Goal: Information Seeking & Learning: Learn about a topic

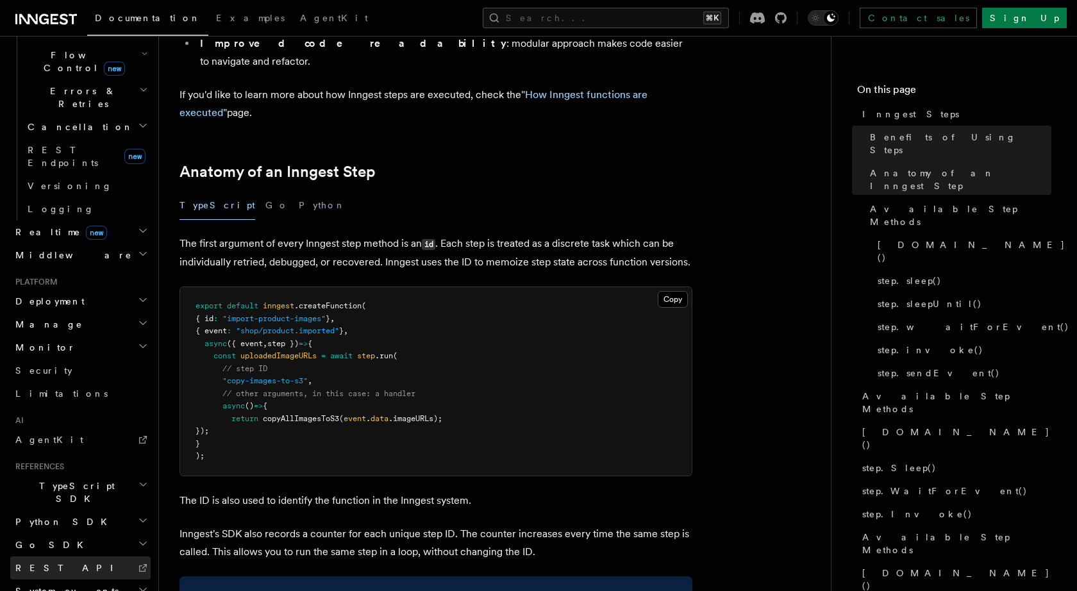
scroll to position [460, 0]
click at [60, 360] on link "Security" at bounding box center [80, 371] width 140 height 23
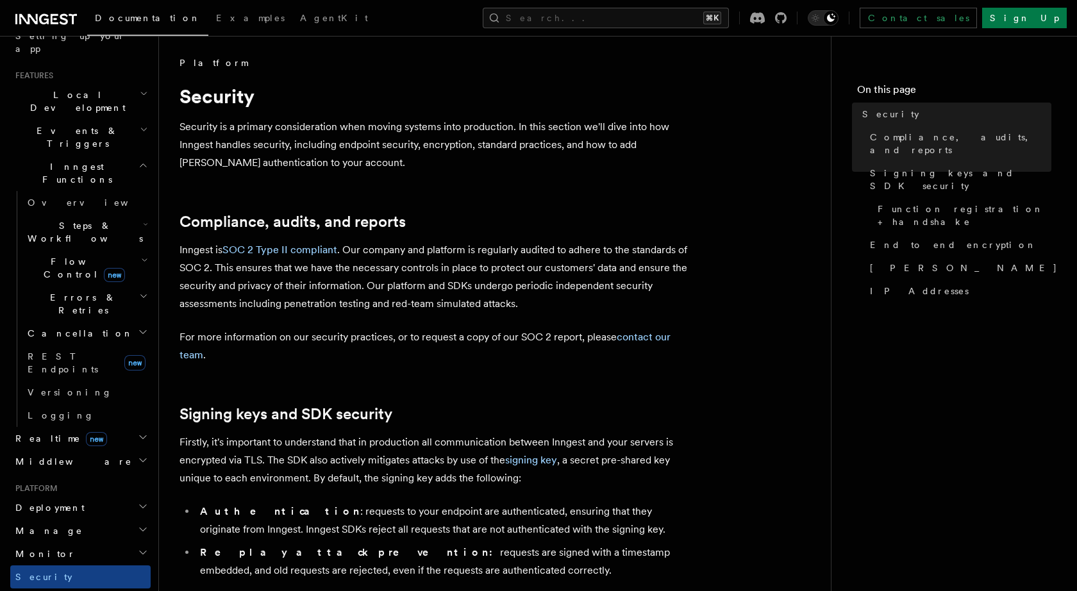
scroll to position [256, 0]
click at [142, 214] on h2 "Steps & Workflows" at bounding box center [86, 232] width 128 height 36
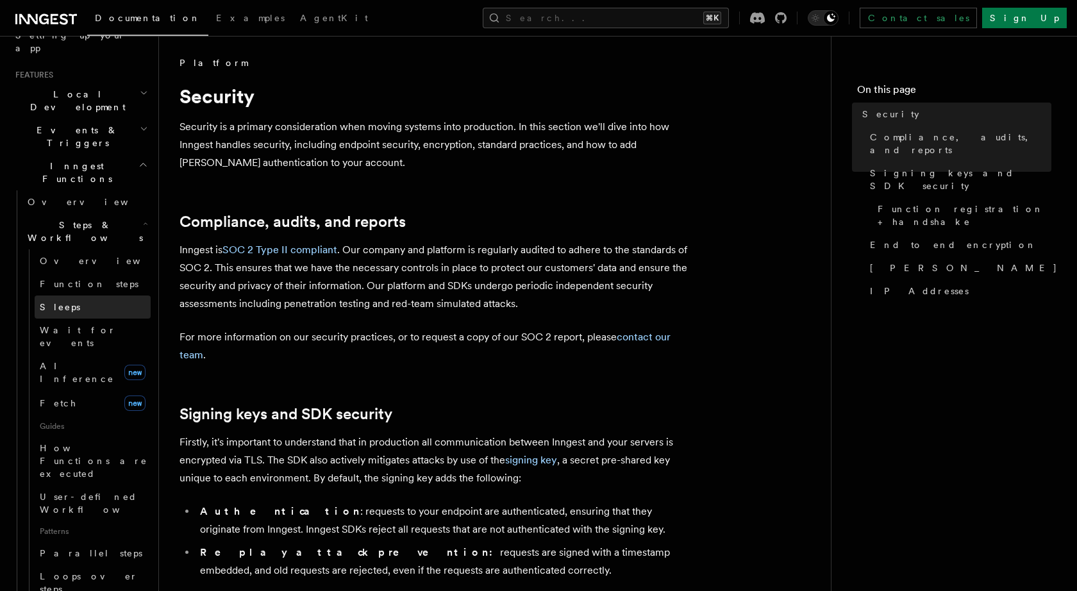
click at [70, 296] on link "Sleeps" at bounding box center [93, 307] width 116 height 23
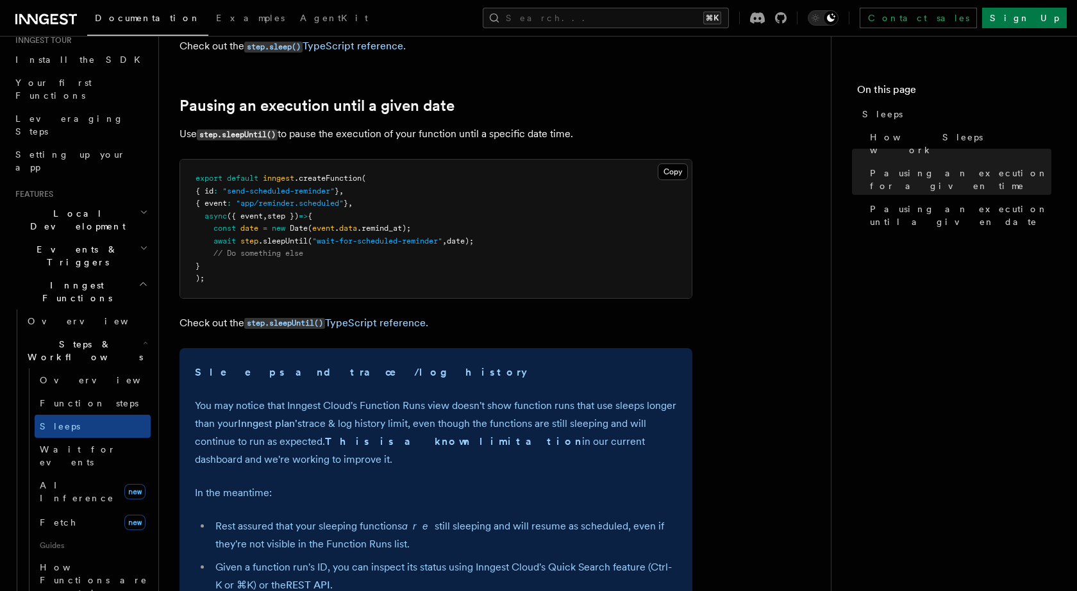
scroll to position [136, 0]
click at [78, 208] on span "Local Development" at bounding box center [75, 221] width 130 height 26
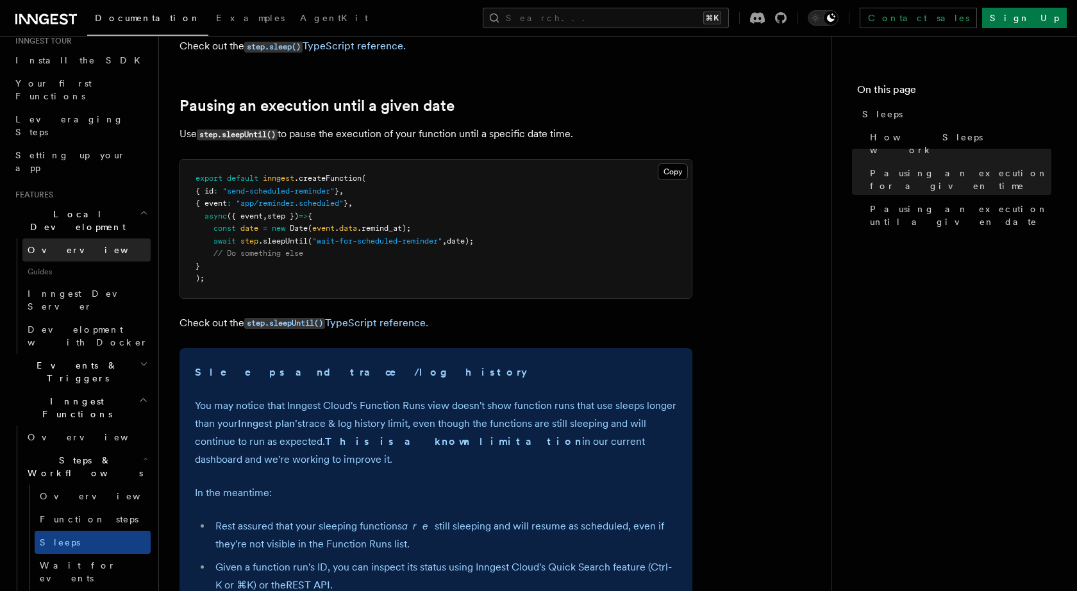
click at [55, 245] on span "Overview" at bounding box center [94, 250] width 132 height 10
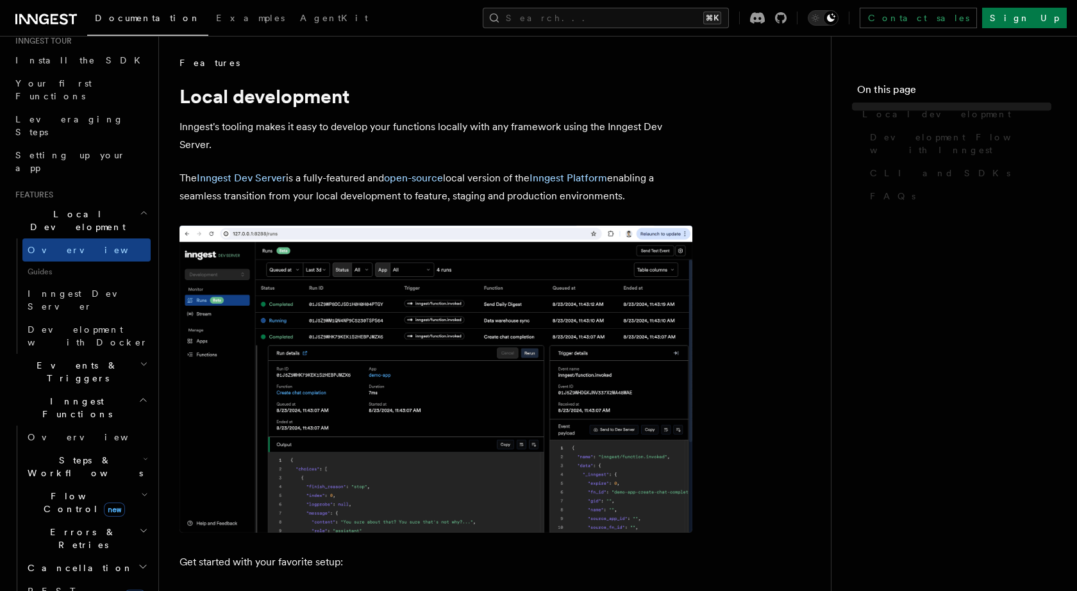
click at [70, 282] on link "Inngest Dev Server" at bounding box center [86, 300] width 128 height 36
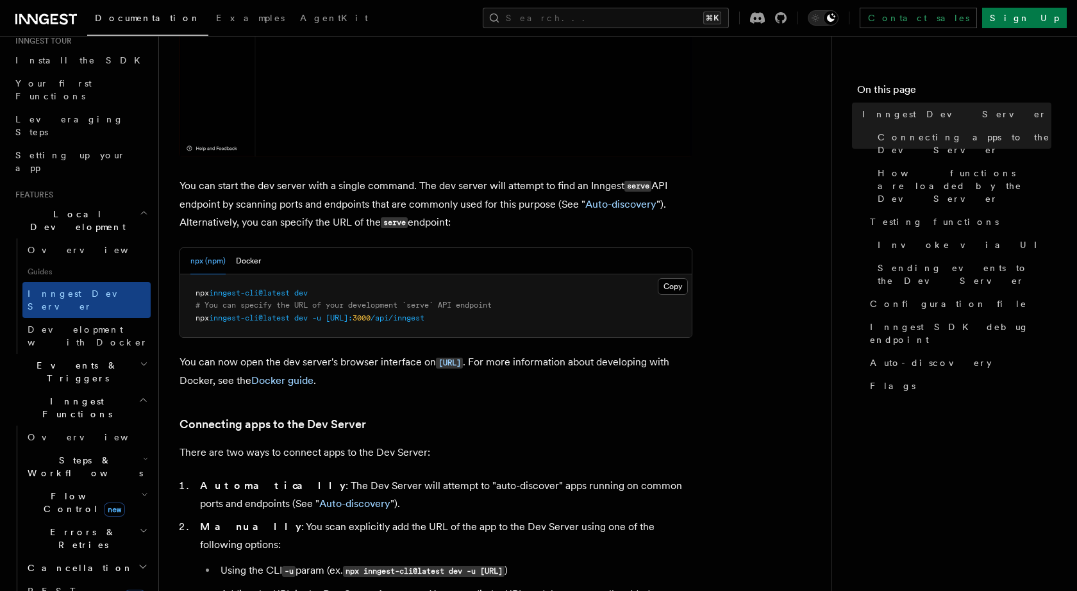
scroll to position [479, 0]
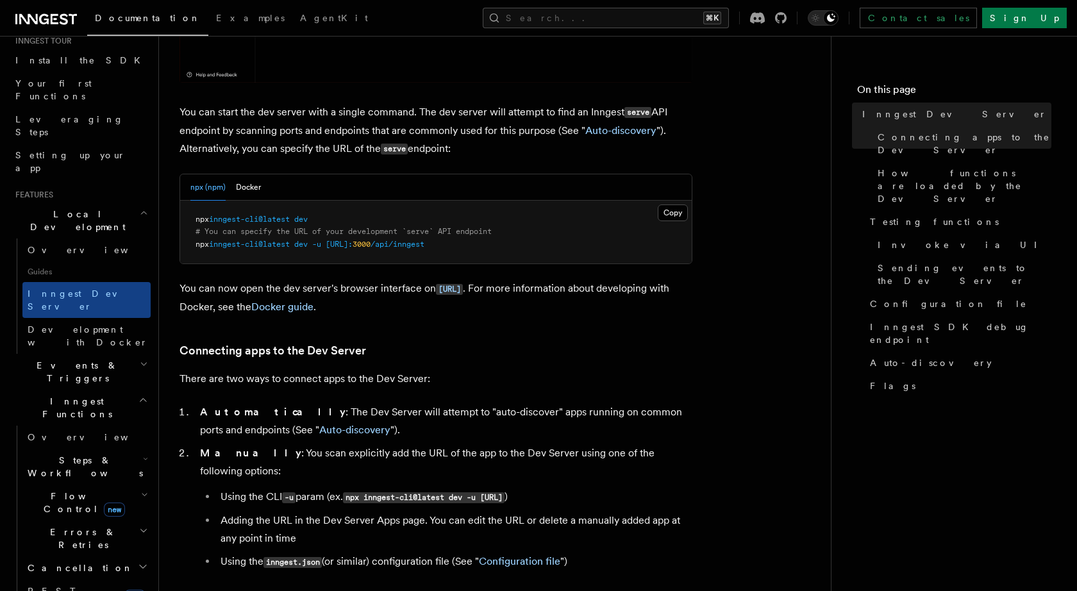
click at [371, 243] on span "3000" at bounding box center [362, 244] width 18 height 9
